Goal: Information Seeking & Learning: Find specific page/section

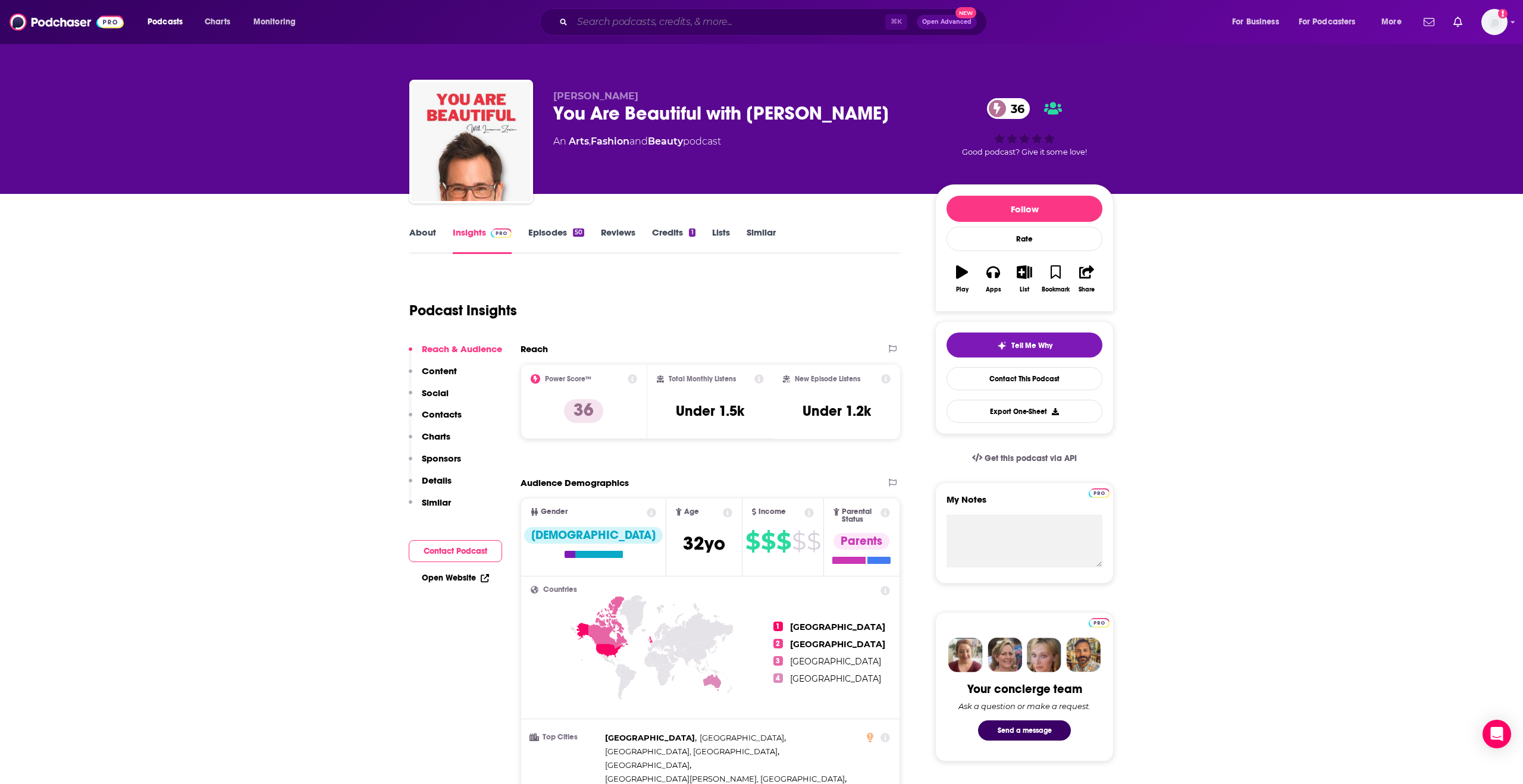
click at [644, 24] on input "Search podcasts, credits, & more..." at bounding box center [728, 22] width 313 height 19
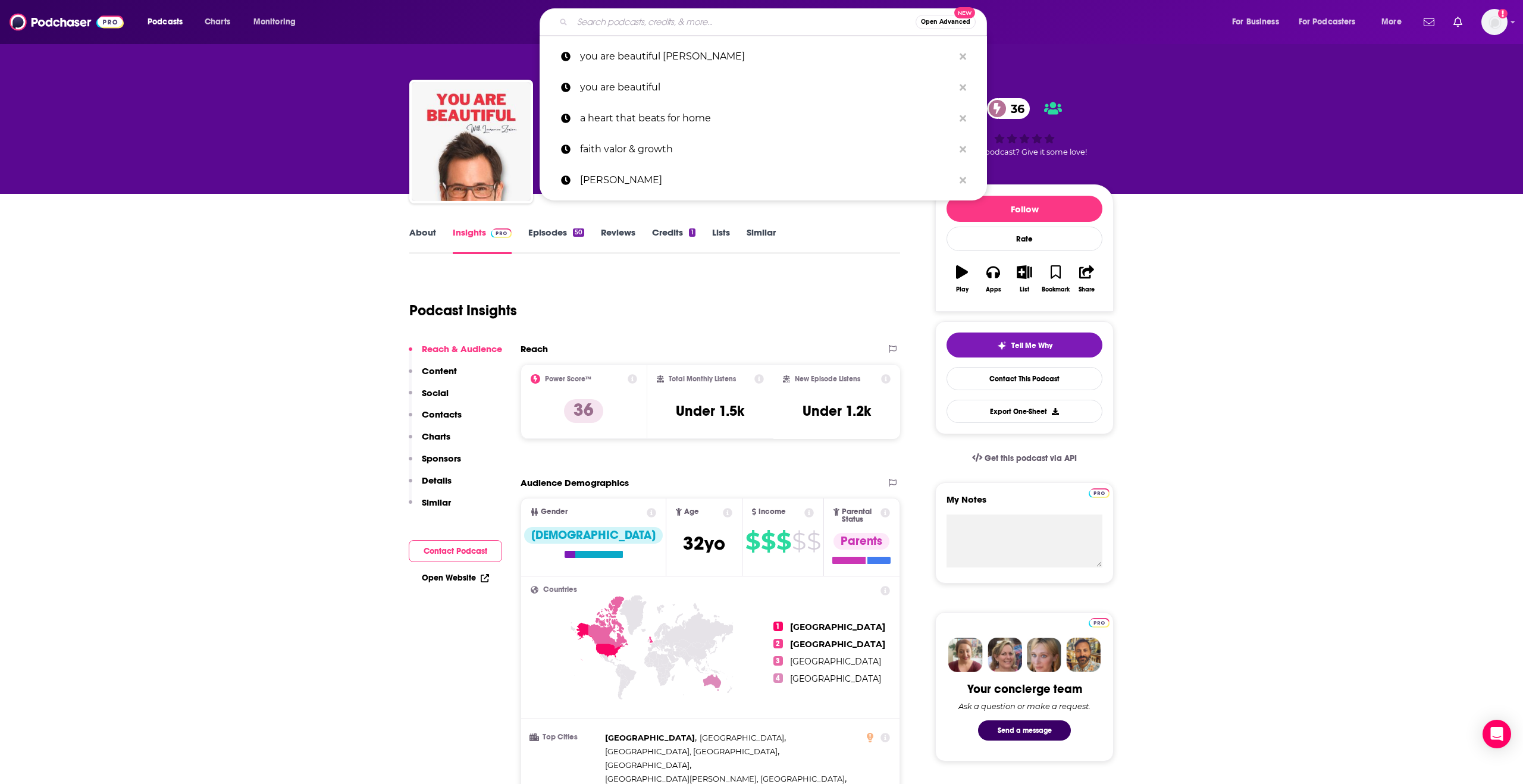
paste input "Fulfilled"
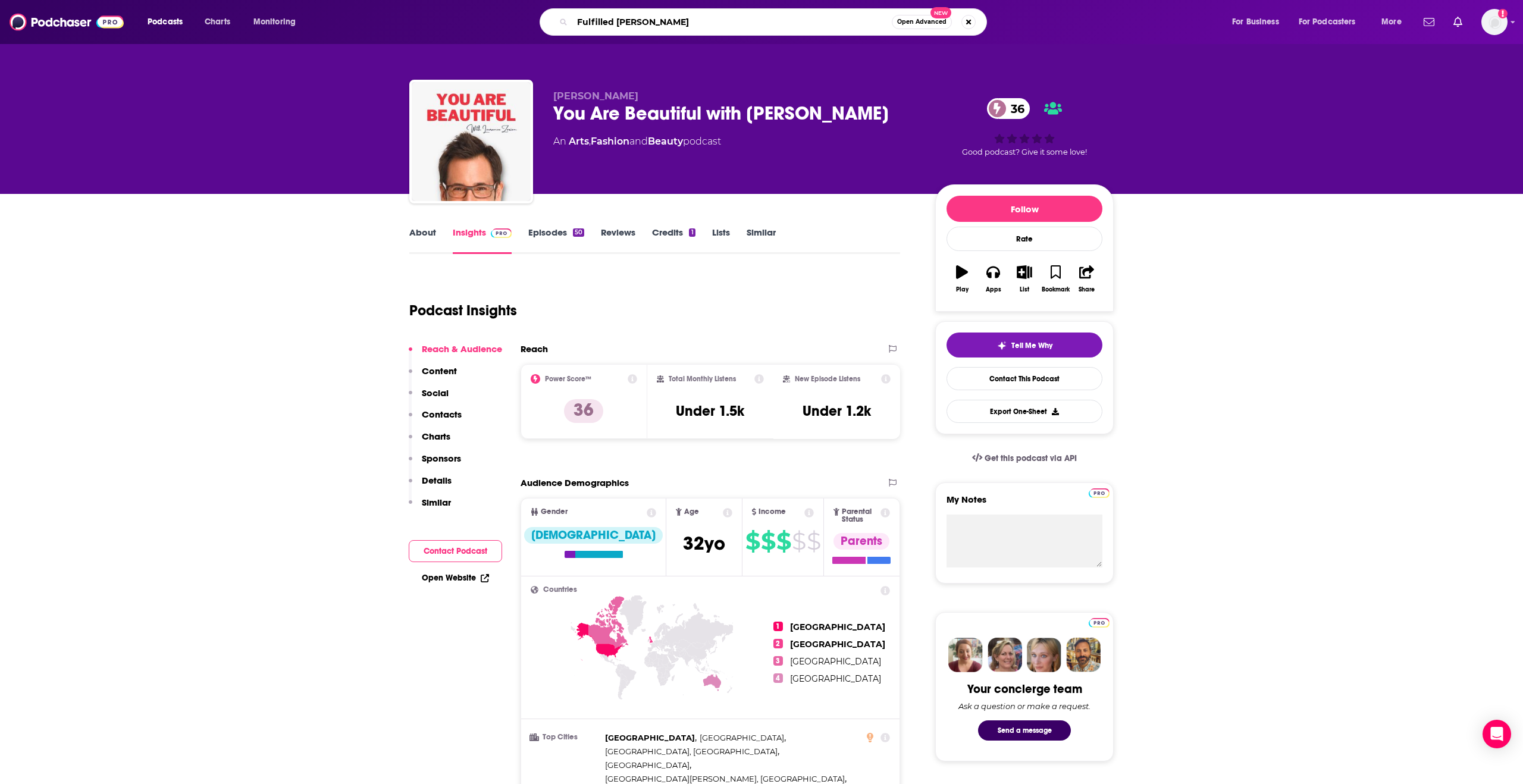
type input "Fulfilled [PERSON_NAME]"
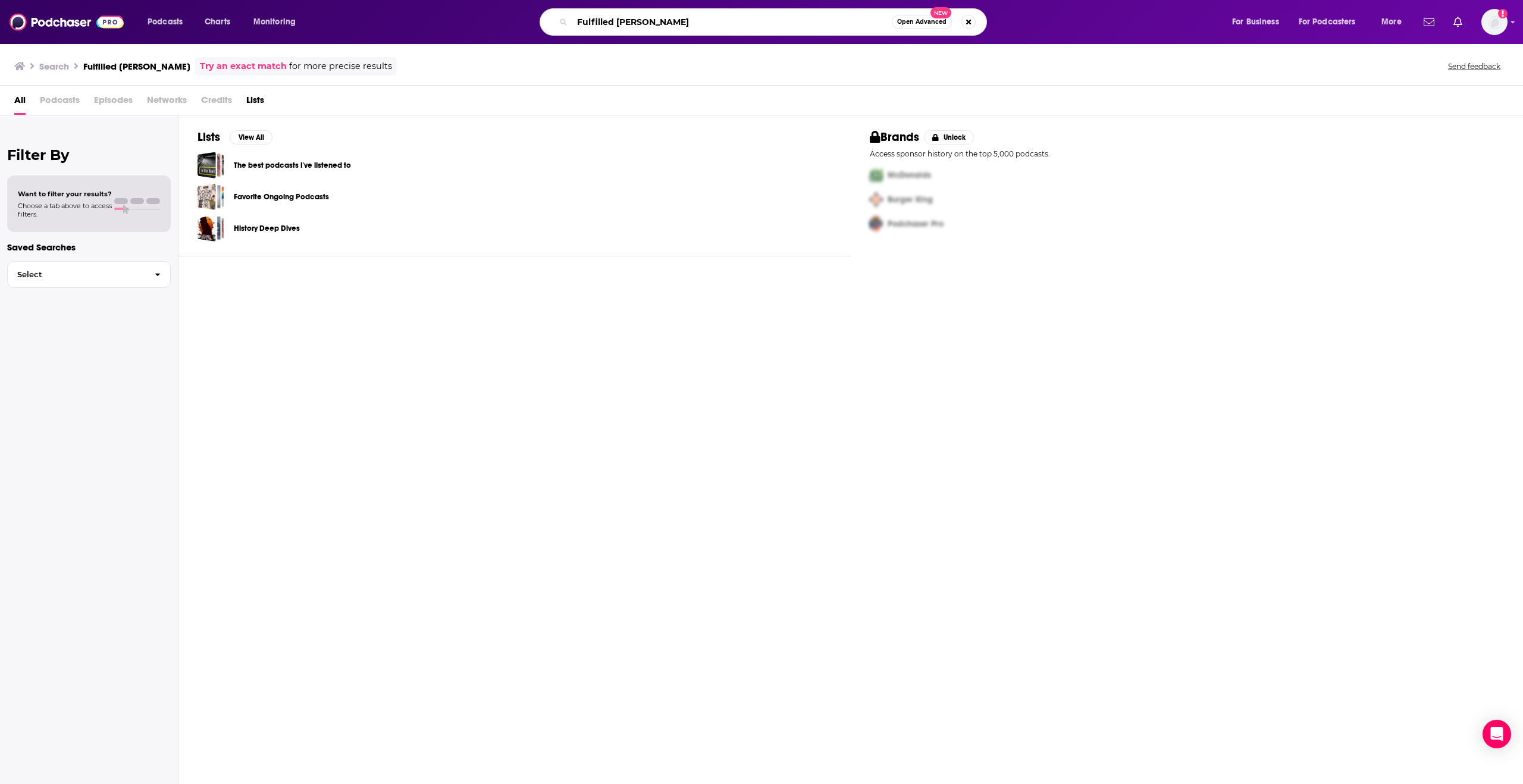
drag, startPoint x: 668, startPoint y: 22, endPoint x: 677, endPoint y: 24, distance: 9.2
click at [668, 22] on input "Fulfilled [PERSON_NAME]" at bounding box center [731, 22] width 319 height 19
type input "Fulfilled [PERSON_NAME]"
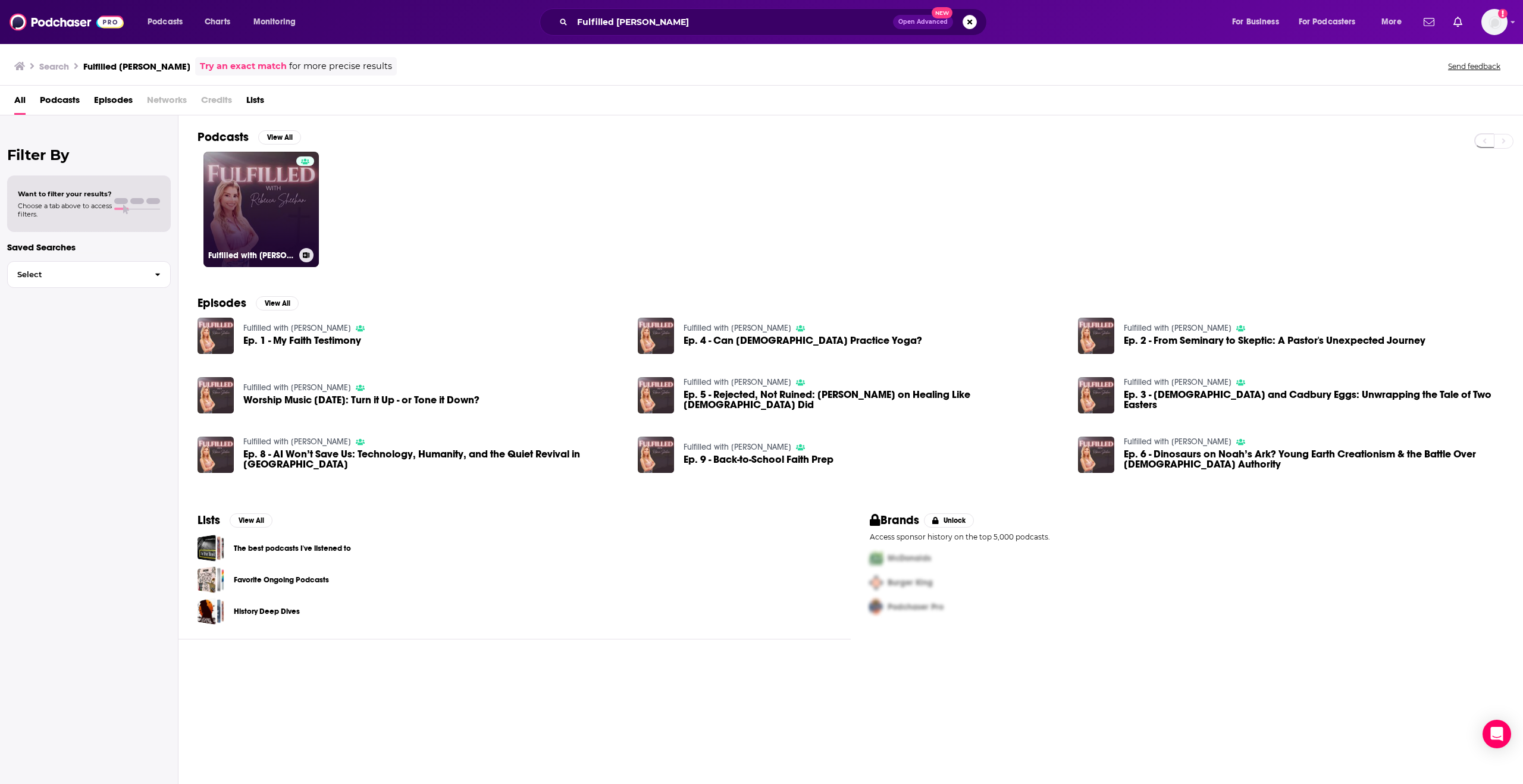
click at [282, 219] on link "Fulfilled with [PERSON_NAME]" at bounding box center [261, 210] width 116 height 116
